Goal: Understand process/instructions

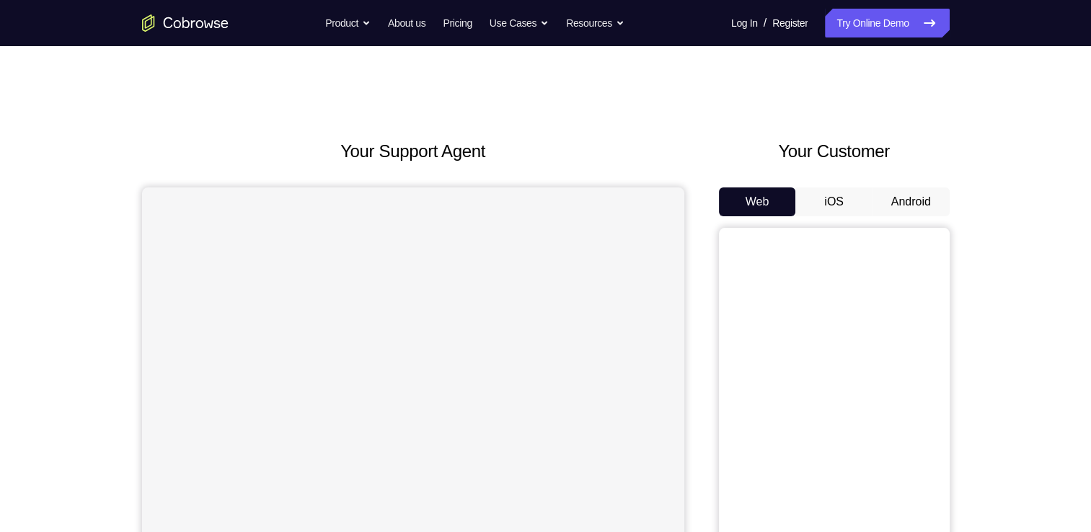
click at [938, 216] on div "Web iOS Android" at bounding box center [834, 430] width 231 height 484
drag, startPoint x: 916, startPoint y: 203, endPoint x: 985, endPoint y: 206, distance: 69.3
click at [985, 206] on div "Your Support Agent Your Customer Web iOS Android Next Steps We’d be happy to gi…" at bounding box center [545, 521] width 923 height 951
click at [905, 209] on button "Android" at bounding box center [911, 202] width 77 height 29
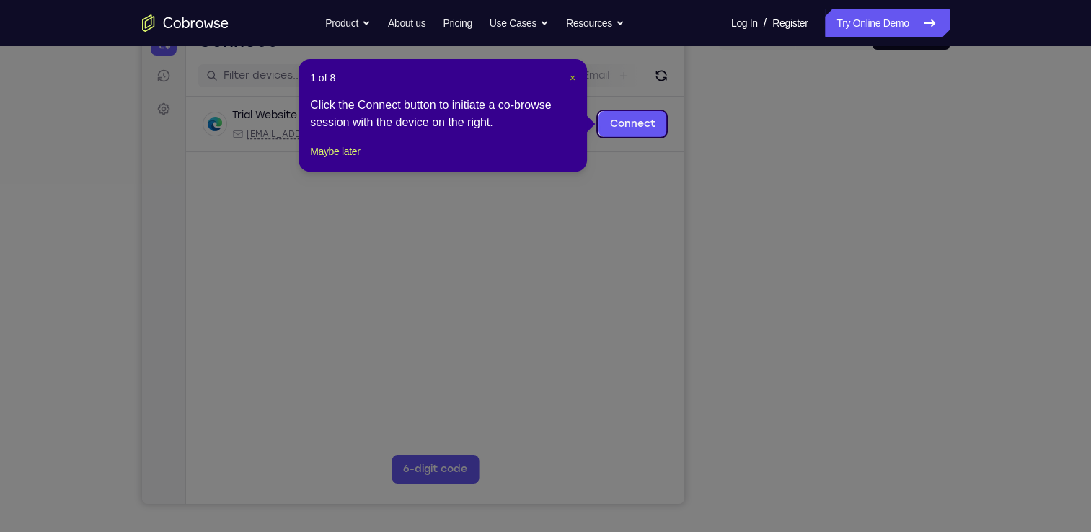
click at [568, 76] on header "1 of 8 ×" at bounding box center [442, 78] width 265 height 14
click at [577, 77] on div "1 of 8 × Click the Connect button to initiate a co-browse session with the devi…" at bounding box center [443, 115] width 289 height 113
click at [573, 77] on span "×" at bounding box center [573, 78] width 6 height 12
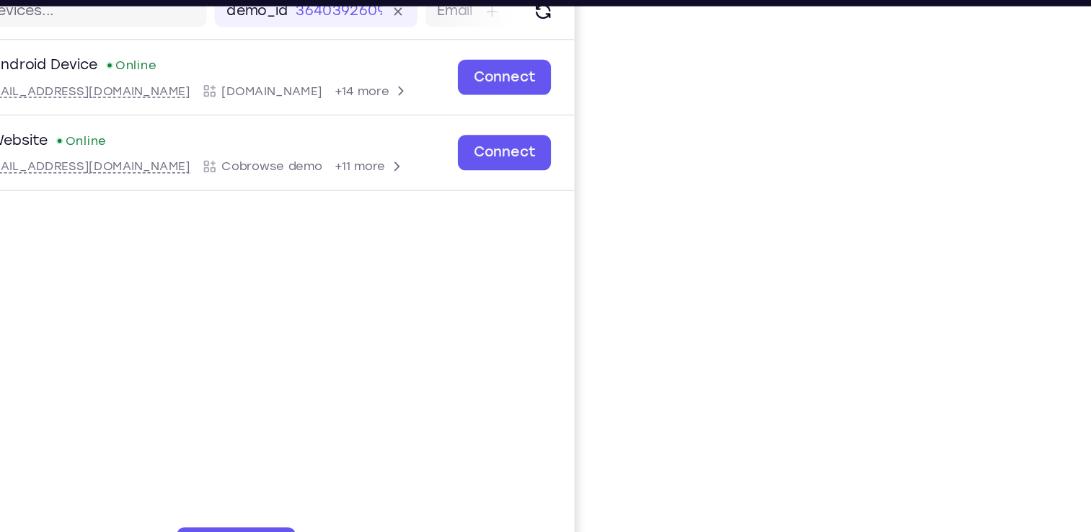
scroll to position [193, 0]
